Goal: Navigation & Orientation: Find specific page/section

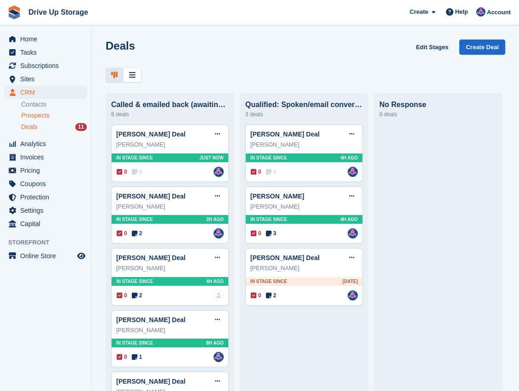
click at [39, 118] on span "Prospects" at bounding box center [35, 115] width 28 height 9
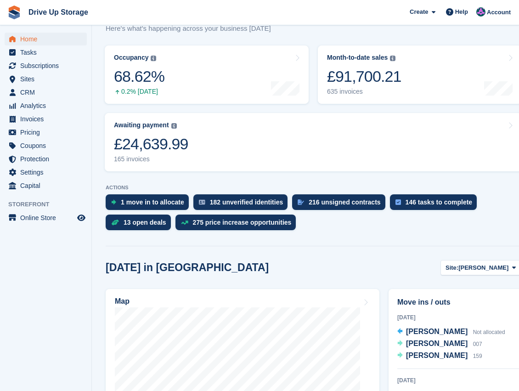
scroll to position [153, 0]
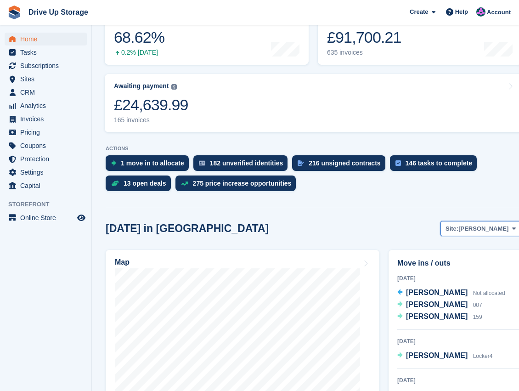
click at [513, 232] on button "Site: [PERSON_NAME]" at bounding box center [480, 228] width 80 height 15
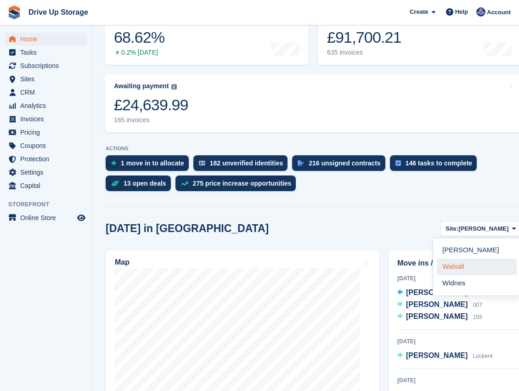
click at [463, 269] on link "Walsall" at bounding box center [477, 267] width 80 height 17
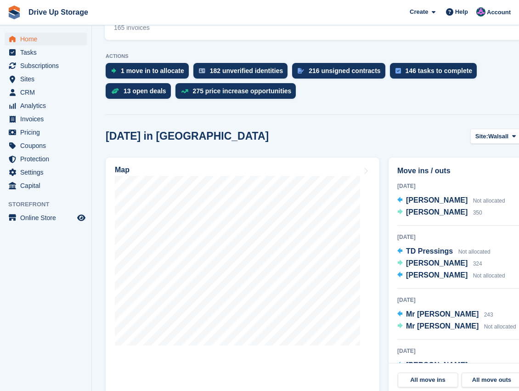
scroll to position [245, 0]
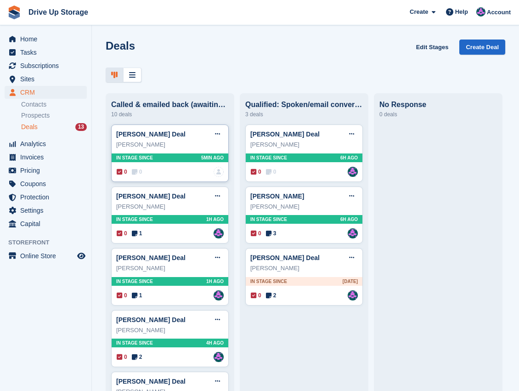
click at [186, 169] on div "0 0 No one is assigned to this deal" at bounding box center [170, 172] width 107 height 10
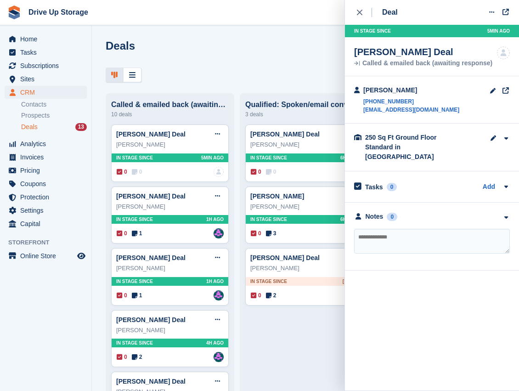
click at [390, 239] on textarea at bounding box center [432, 241] width 156 height 25
type textarea "**********"
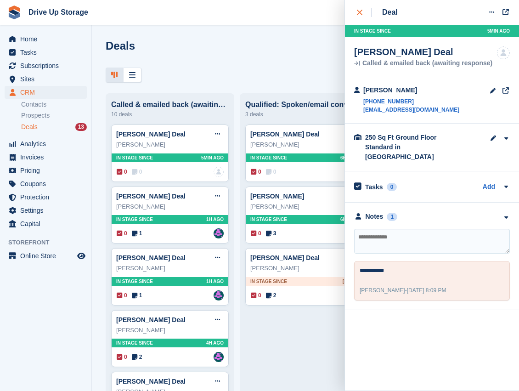
click at [356, 12] on button "close" at bounding box center [364, 12] width 21 height 25
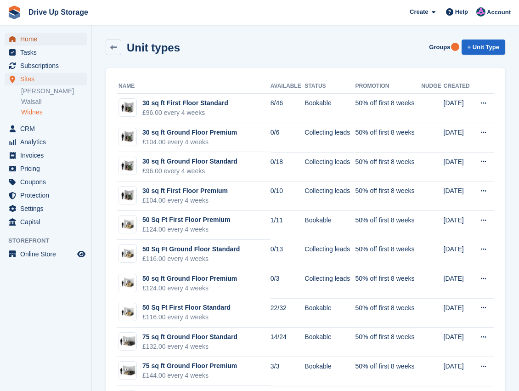
click at [26, 40] on span "Home" at bounding box center [47, 39] width 55 height 13
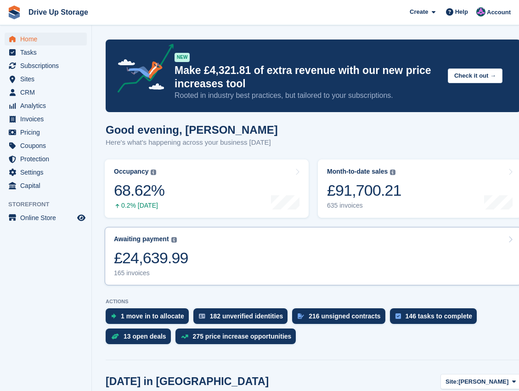
click at [508, 240] on icon at bounding box center [510, 239] width 5 height 7
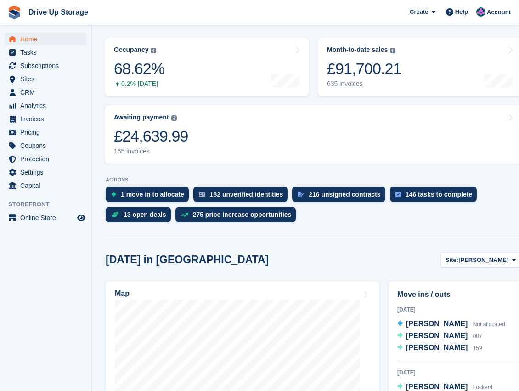
scroll to position [122, 0]
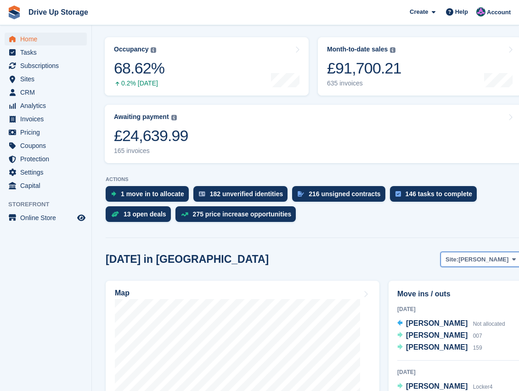
click at [513, 262] on span at bounding box center [513, 258] width 7 height 7
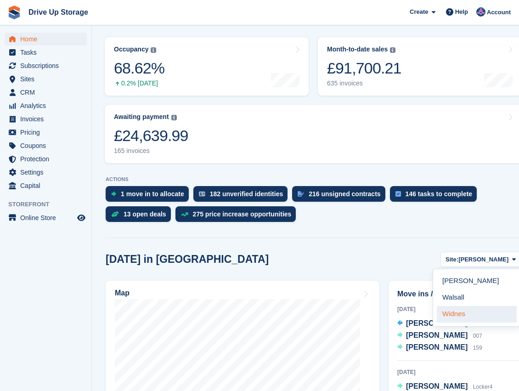
click at [460, 314] on link "Widnes" at bounding box center [477, 314] width 80 height 17
